Goal: Check status: Check status

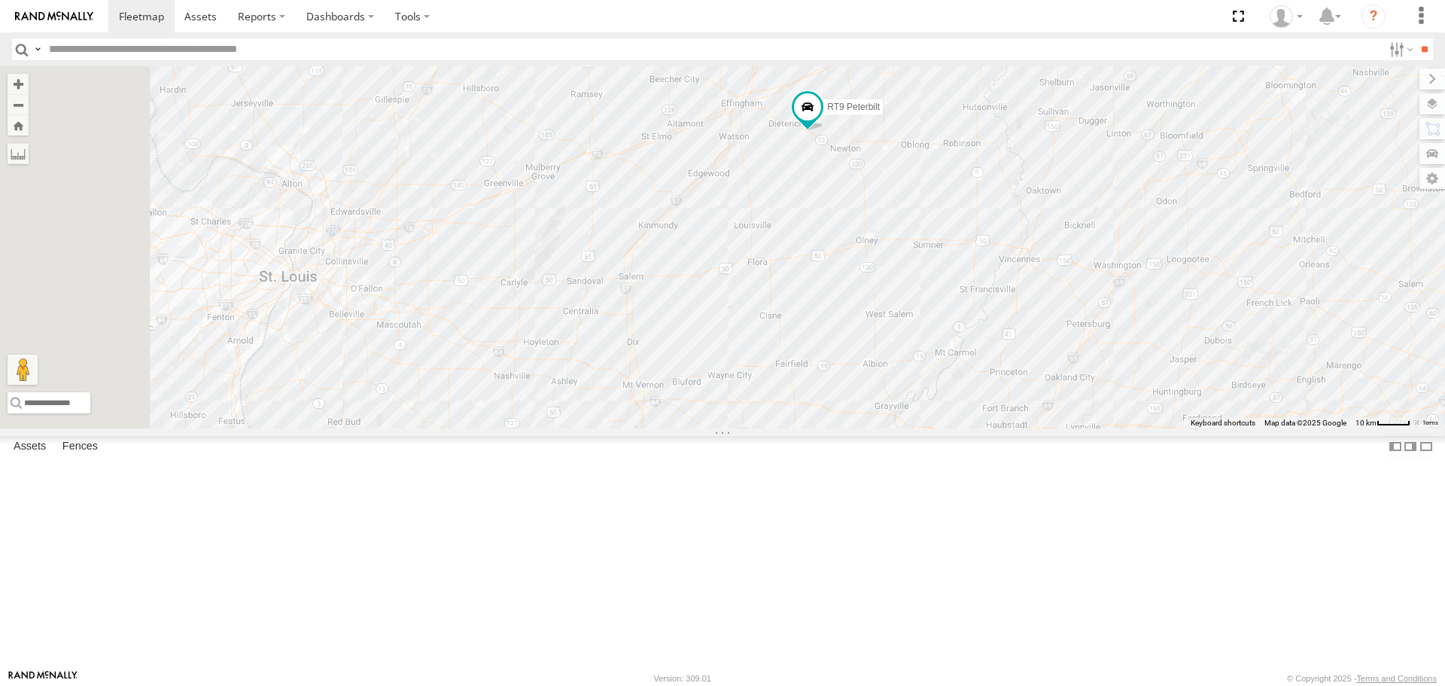
drag, startPoint x: 703, startPoint y: 230, endPoint x: 975, endPoint y: 334, distance: 291.0
click at [975, 334] on div "RT8 2015 [PERSON_NAME] RT9 Peterbilt 2" at bounding box center [722, 246] width 1445 height 361
click at [1433, 97] on label at bounding box center [1418, 103] width 55 height 21
click at [0, 0] on span "Basemaps" at bounding box center [0, 0] width 0 height 0
click at [0, 0] on span "Satellite + Roadmap" at bounding box center [0, 0] width 0 height 0
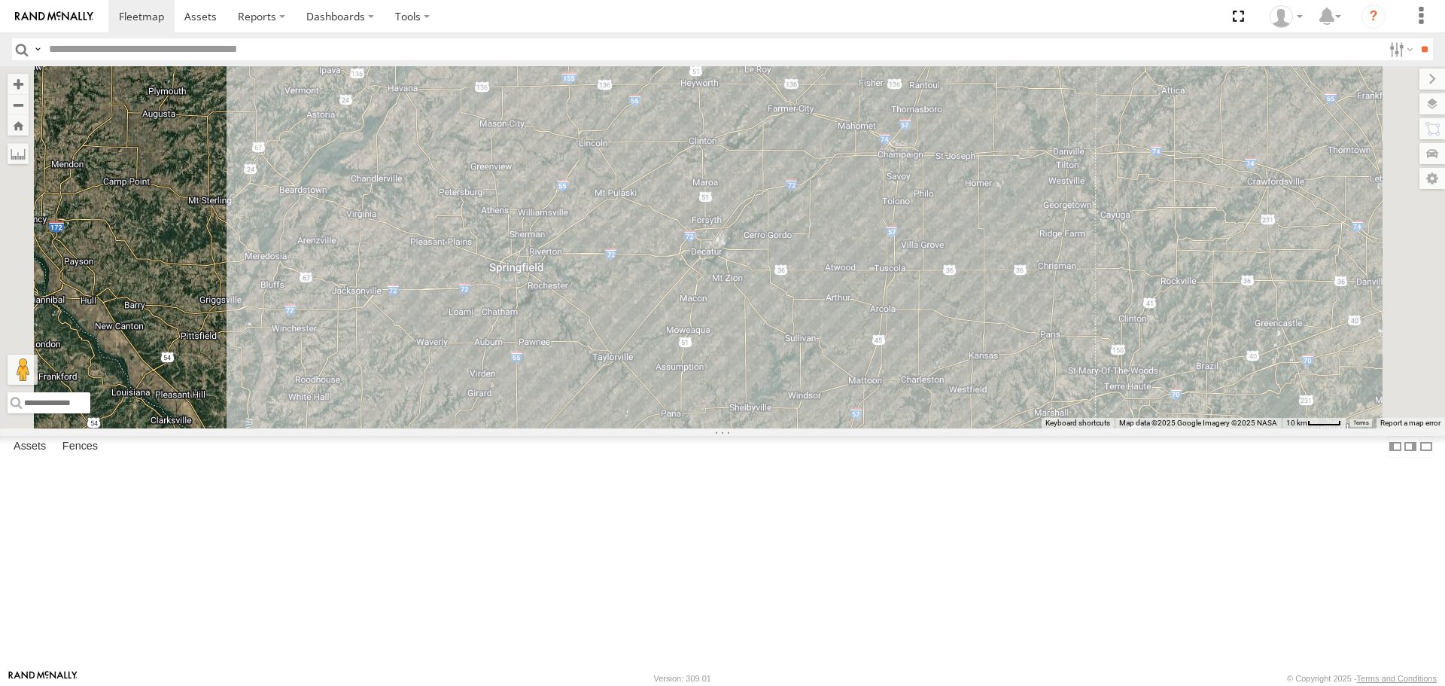
drag, startPoint x: 901, startPoint y: 294, endPoint x: 968, endPoint y: 697, distance: 409.1
click at [968, 685] on html at bounding box center [722, 343] width 1445 height 686
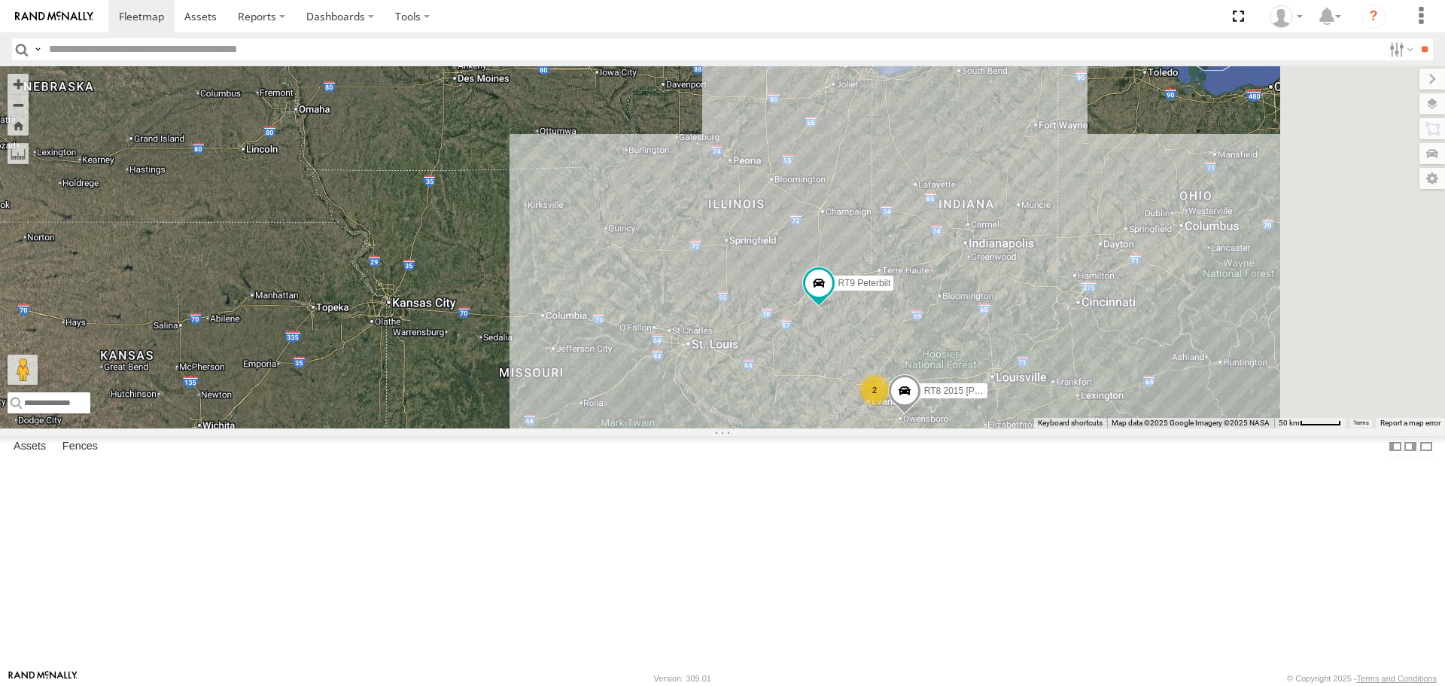
drag, startPoint x: 1110, startPoint y: 472, endPoint x: 1037, endPoint y: 471, distance: 73.0
click at [1037, 428] on div "RT8 2015 [PERSON_NAME] RT9 Peterbilt 2" at bounding box center [722, 246] width 1445 height 361
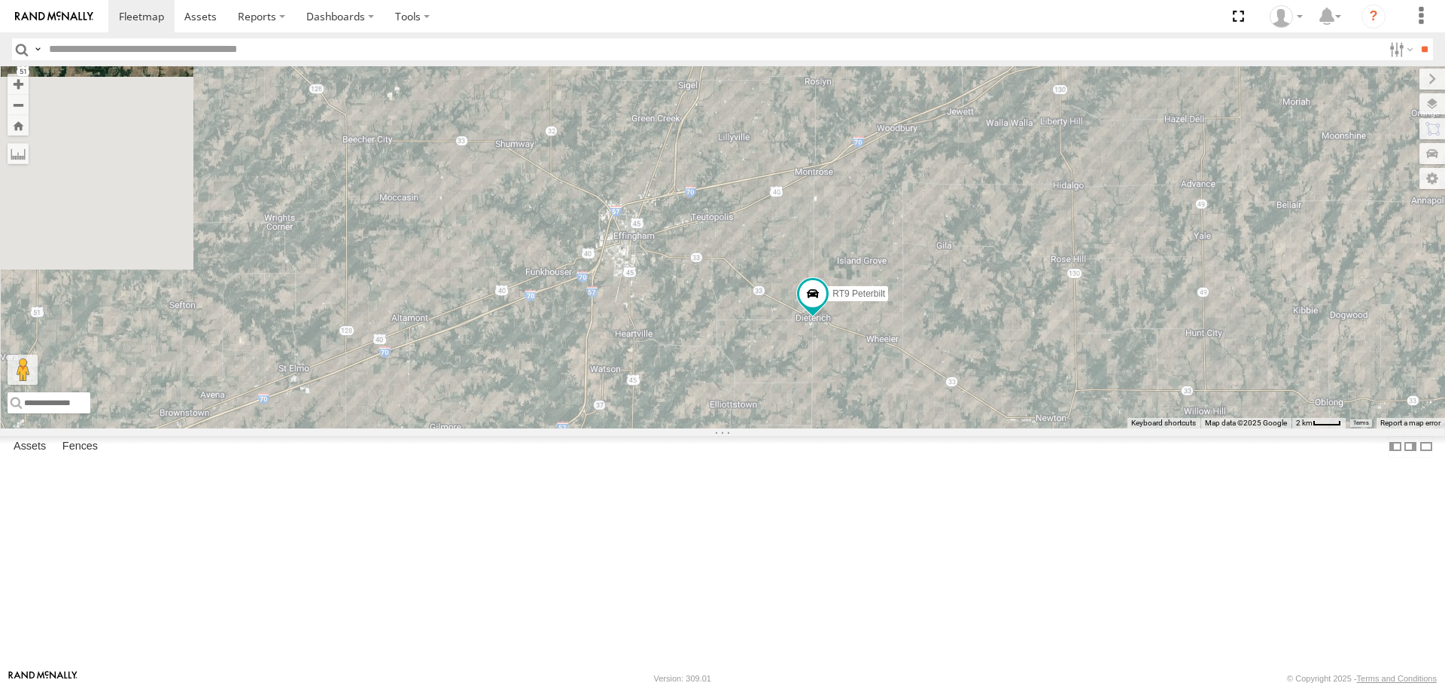
drag, startPoint x: 909, startPoint y: 370, endPoint x: 1126, endPoint y: 540, distance: 275.0
click at [1126, 428] on div "RT8 2015 [PERSON_NAME] RT9 Peterbilt" at bounding box center [722, 246] width 1445 height 361
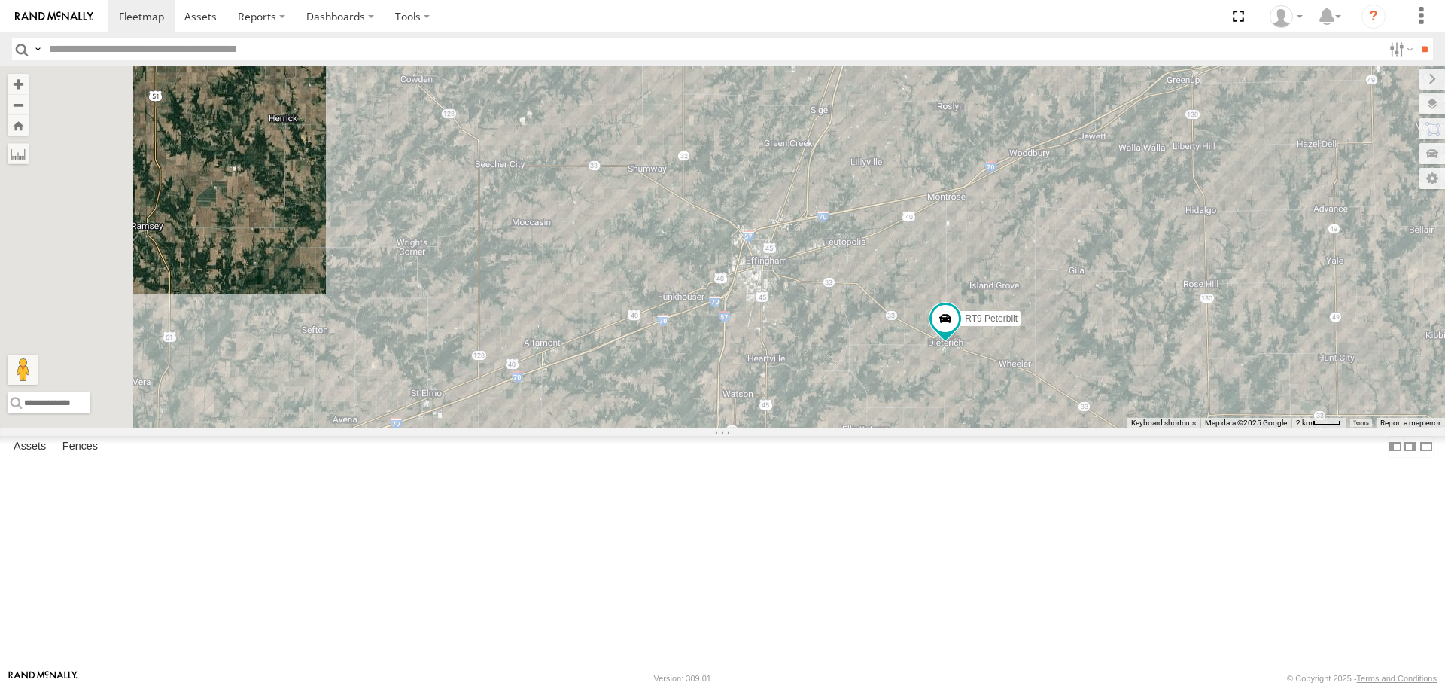
drag, startPoint x: 1004, startPoint y: 510, endPoint x: 1137, endPoint y: 535, distance: 135.6
click at [1137, 428] on div "RT8 2015 [PERSON_NAME] RT9 Peterbilt" at bounding box center [722, 246] width 1445 height 361
